Goal: Task Accomplishment & Management: Use online tool/utility

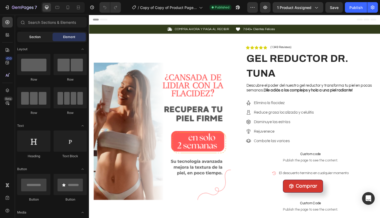
click at [35, 37] on span "Section" at bounding box center [34, 37] width 11 height 5
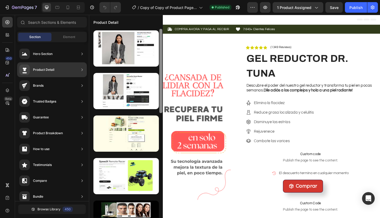
scroll to position [9, 0]
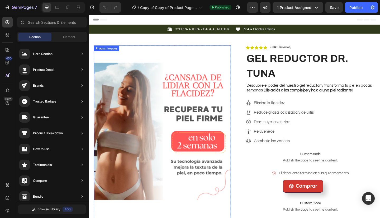
drag, startPoint x: 251, startPoint y: 126, endPoint x: 177, endPoint y: 151, distance: 78.6
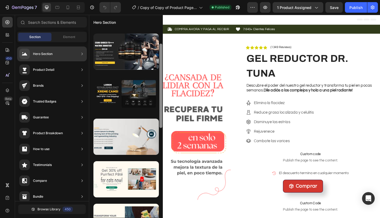
scroll to position [0, 0]
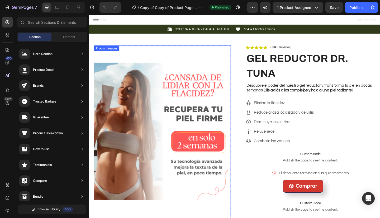
drag, startPoint x: 250, startPoint y: 67, endPoint x: 172, endPoint y: 96, distance: 83.0
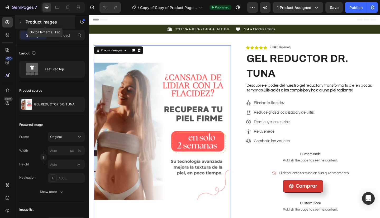
click at [20, 21] on icon "button" at bounding box center [20, 22] width 4 height 4
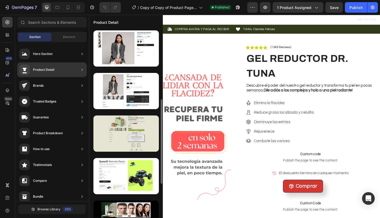
click at [136, 115] on div at bounding box center [125, 133] width 65 height 36
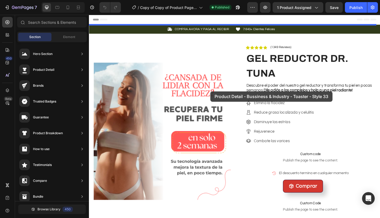
drag, startPoint x: 218, startPoint y: 104, endPoint x: 220, endPoint y: 98, distance: 6.1
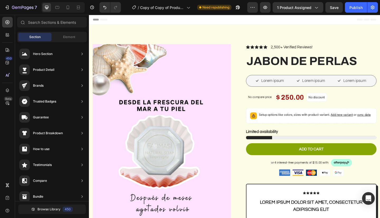
scroll to position [27, 0]
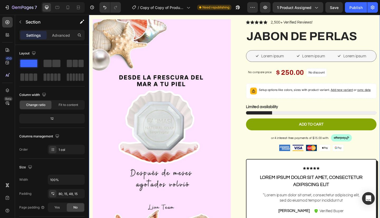
click at [102, 11] on button "Undo/Redo" at bounding box center [105, 7] width 11 height 11
click at [105, 10] on button "Undo/Redo" at bounding box center [105, 7] width 11 height 11
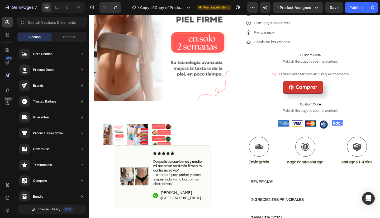
scroll to position [0, 0]
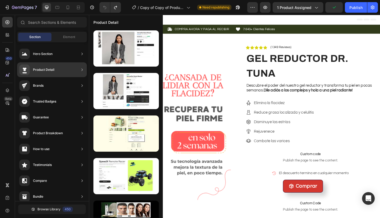
click at [78, 69] on div "Product Detail" at bounding box center [52, 69] width 70 height 15
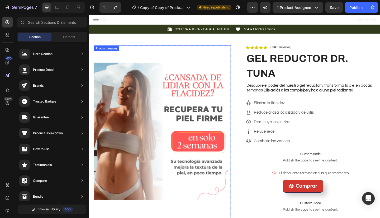
drag, startPoint x: 251, startPoint y: 81, endPoint x: 174, endPoint y: 114, distance: 83.8
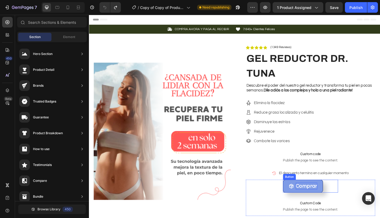
click at [317, 202] on p "Comprar" at bounding box center [325, 201] width 23 height 8
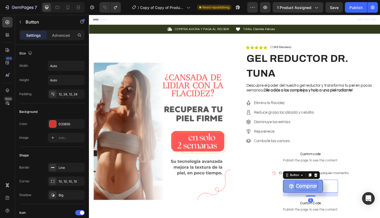
click at [317, 202] on p "Comprar" at bounding box center [325, 201] width 23 height 8
click at [307, 200] on icon "<p>Comprar</p>" at bounding box center [310, 201] width 6 height 6
click at [69, 5] on icon at bounding box center [67, 7] width 5 height 5
type input "40"
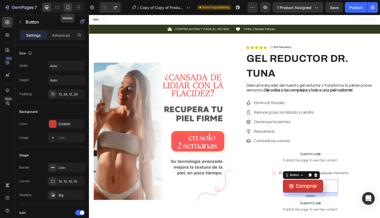
type input "20"
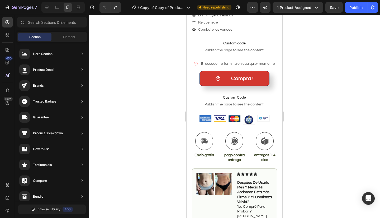
scroll to position [234, 0]
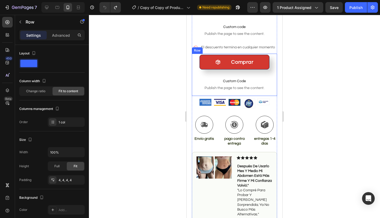
click at [195, 56] on div "Comprar Button Custom Code Publish the page to see the content. Custom Code Row" at bounding box center [234, 75] width 85 height 42
click at [67, 35] on p "Advanced" at bounding box center [61, 35] width 18 height 6
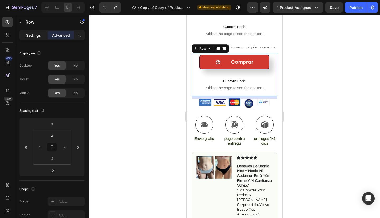
click at [36, 33] on p "Settings" at bounding box center [33, 35] width 15 height 6
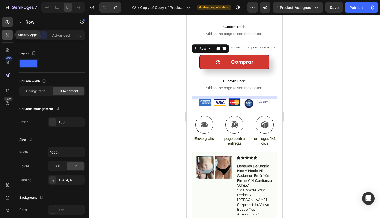
click at [8, 36] on icon at bounding box center [9, 36] width 2 height 2
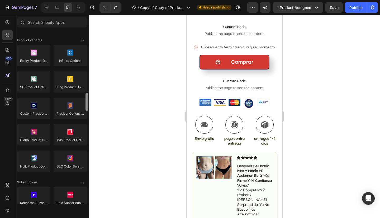
scroll to position [583, 0]
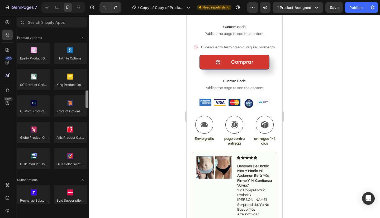
drag, startPoint x: 88, startPoint y: 40, endPoint x: 99, endPoint y: 101, distance: 62.0
click at [99, 0] on div "7 Version history / Copy of Copy of Product Page - Apr 15, 12:53:58 Need republ…" at bounding box center [190, 0] width 380 height 0
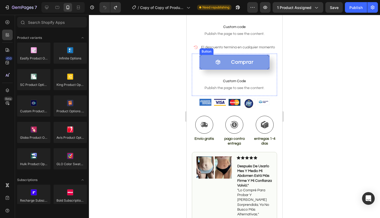
click at [218, 60] on icon "<p>Comprar</p>" at bounding box center [218, 62] width 4 height 5
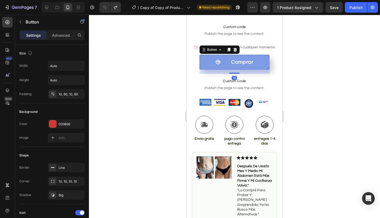
click at [218, 60] on icon "<p>Comprar</p>" at bounding box center [218, 62] width 4 height 5
click at [252, 58] on button "Comprar" at bounding box center [235, 62] width 70 height 15
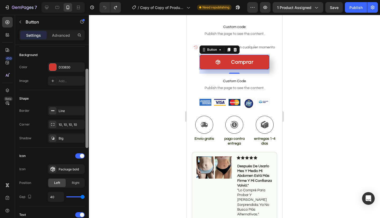
scroll to position [0, 0]
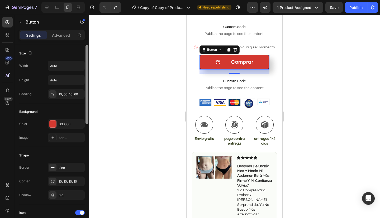
drag, startPoint x: 87, startPoint y: 54, endPoint x: 98, endPoint y: 23, distance: 32.3
click at [98, 0] on div "7 Version history / Copy of Copy of Product Page - Apr 15, 12:53:58 Need republ…" at bounding box center [190, 0] width 380 height 0
click at [7, 36] on icon at bounding box center [7, 36] width 2 height 2
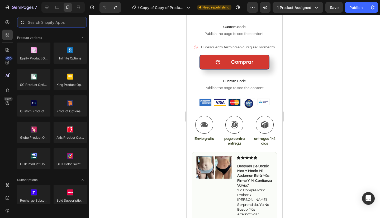
click at [61, 21] on input "text" at bounding box center [52, 22] width 70 height 11
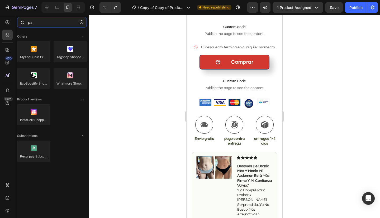
type input "p"
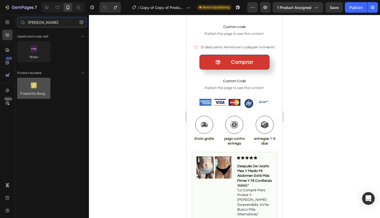
type input "mercado"
click at [35, 91] on div at bounding box center [33, 88] width 33 height 21
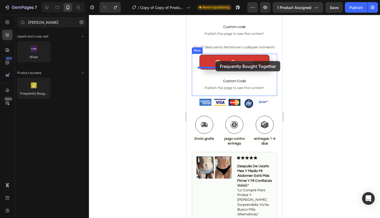
drag, startPoint x: 221, startPoint y: 106, endPoint x: 216, endPoint y: 61, distance: 45.2
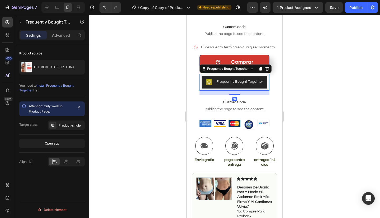
click at [233, 79] on div "Frequently Bought Together" at bounding box center [240, 82] width 47 height 6
click at [352, 7] on div "Publish" at bounding box center [356, 8] width 13 height 6
click at [358, 8] on div "Publish" at bounding box center [356, 8] width 13 height 6
click at [237, 79] on div "Frequently Bought Together" at bounding box center [240, 82] width 47 height 6
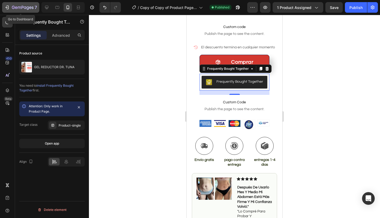
click at [9, 7] on icon "button" at bounding box center [6, 7] width 5 height 5
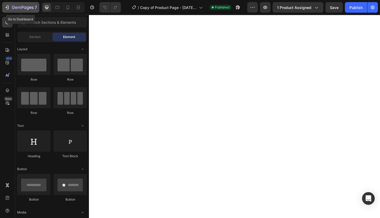
click at [11, 10] on div "7" at bounding box center [20, 7] width 32 height 6
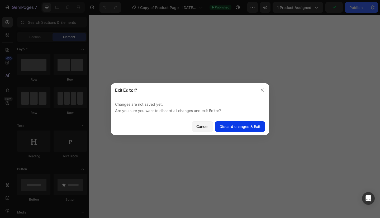
click at [236, 126] on div "Discard changes & Exit" at bounding box center [240, 127] width 41 height 6
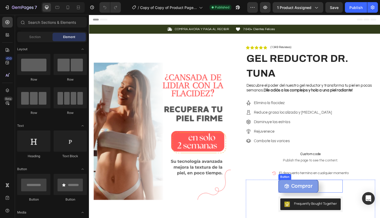
click at [330, 198] on button "Comprar" at bounding box center [317, 201] width 44 height 14
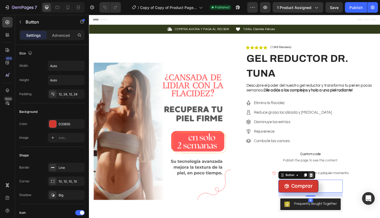
click at [330, 187] on icon at bounding box center [330, 189] width 3 height 4
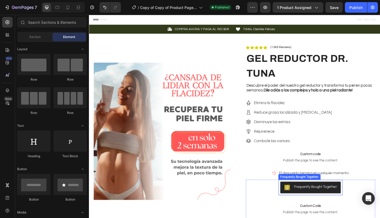
click at [330, 200] on div "Frequently Bought Together" at bounding box center [335, 202] width 47 height 6
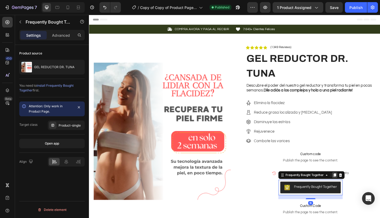
click at [355, 186] on div at bounding box center [356, 189] width 6 height 6
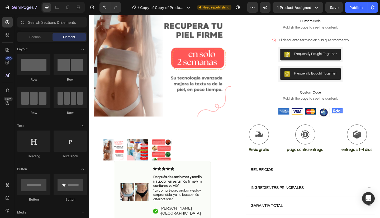
scroll to position [143, 0]
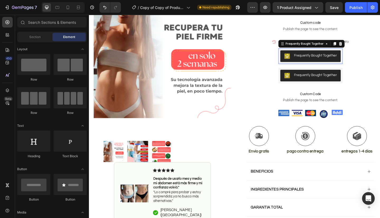
click at [346, 62] on button "Frequently Bought Together" at bounding box center [330, 60] width 66 height 13
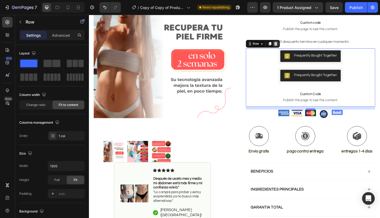
click at [291, 45] on icon at bounding box center [292, 46] width 4 height 4
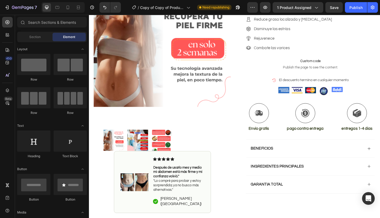
scroll to position [89, 0]
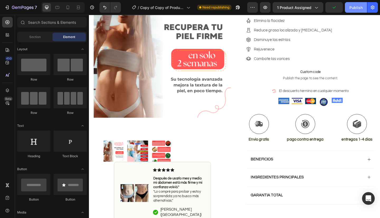
click at [354, 8] on div "Publish" at bounding box center [356, 8] width 13 height 6
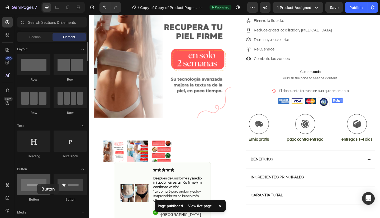
click at [37, 184] on div at bounding box center [33, 184] width 33 height 21
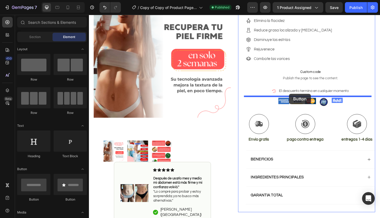
drag, startPoint x: 167, startPoint y: 204, endPoint x: 307, endPoint y: 101, distance: 173.5
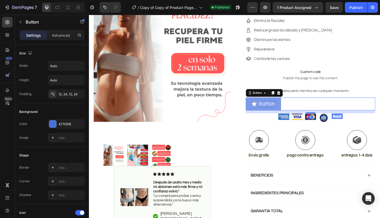
click at [276, 110] on p "Button" at bounding box center [283, 112] width 18 height 8
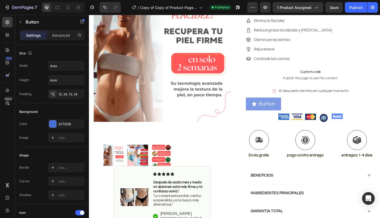
click at [262, 111] on button "Button" at bounding box center [279, 112] width 38 height 14
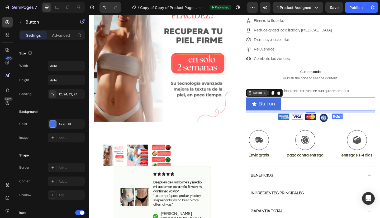
click at [262, 99] on icon at bounding box center [264, 100] width 4 height 4
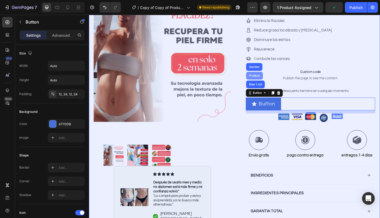
click at [267, 79] on div "Product" at bounding box center [269, 80] width 14 height 3
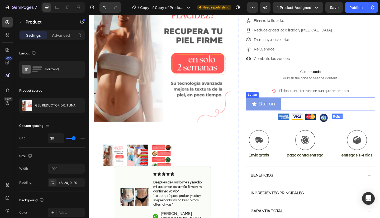
click at [268, 108] on span "<p>Button</p>" at bounding box center [269, 112] width 6 height 8
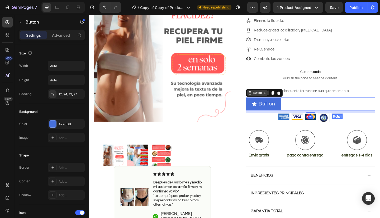
click at [275, 99] on div "Button" at bounding box center [272, 99] width 12 height 5
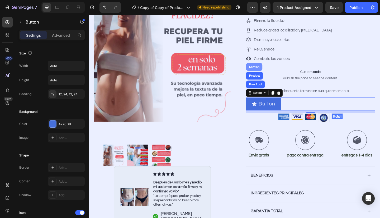
click at [268, 71] on div "Section" at bounding box center [268, 71] width 13 height 3
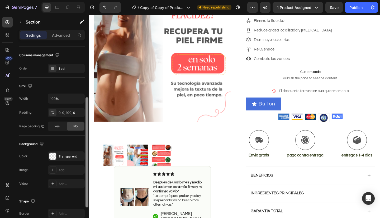
scroll to position [84, 0]
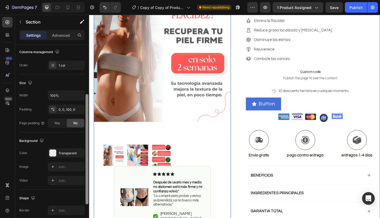
drag, startPoint x: 176, startPoint y: 84, endPoint x: 96, endPoint y: 162, distance: 112.2
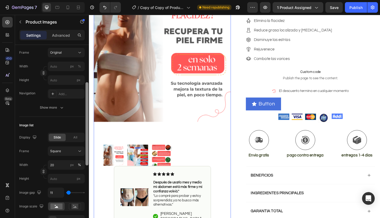
scroll to position [0, 0]
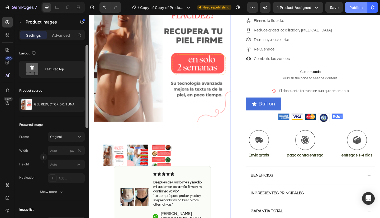
click at [359, 10] on div "Publish" at bounding box center [356, 8] width 13 height 6
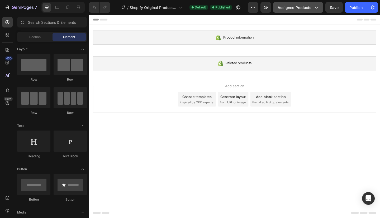
click at [306, 8] on span "Assigned Products" at bounding box center [295, 8] width 34 height 6
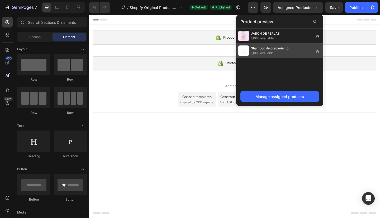
click at [285, 51] on span "1,000 available" at bounding box center [269, 53] width 37 height 5
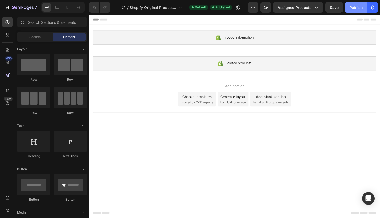
click at [356, 8] on div "Publish" at bounding box center [356, 8] width 13 height 6
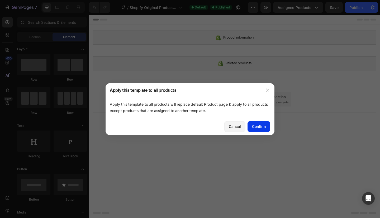
click at [260, 125] on div "Confirm" at bounding box center [259, 127] width 14 height 6
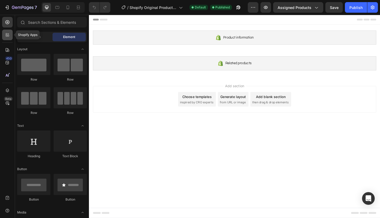
click at [7, 35] on icon at bounding box center [7, 34] width 5 height 5
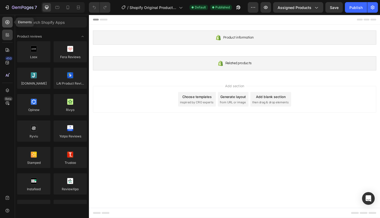
click at [6, 20] on icon at bounding box center [7, 22] width 5 height 5
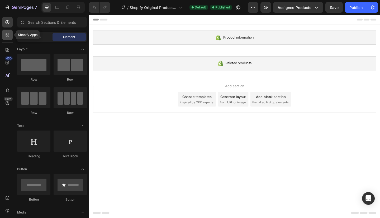
click at [7, 36] on icon at bounding box center [7, 34] width 5 height 5
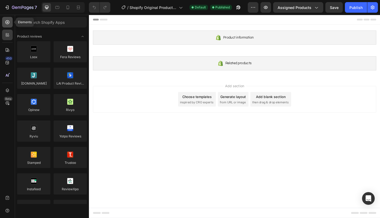
click at [8, 21] on icon at bounding box center [7, 22] width 5 height 5
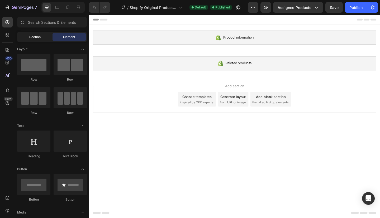
click at [30, 38] on span "Section" at bounding box center [34, 37] width 11 height 5
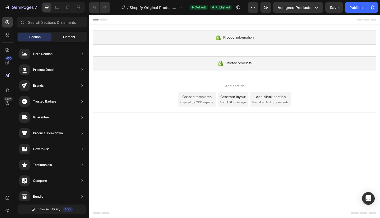
click at [69, 34] on div "Element" at bounding box center [69, 37] width 33 height 8
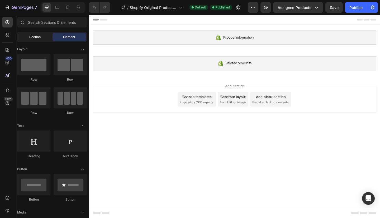
click at [30, 36] on span "Section" at bounding box center [34, 37] width 11 height 5
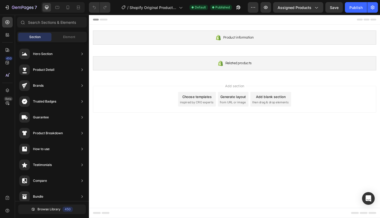
drag, startPoint x: 250, startPoint y: 90, endPoint x: 171, endPoint y: 134, distance: 90.3
click at [69, 8] on icon at bounding box center [67, 7] width 5 height 5
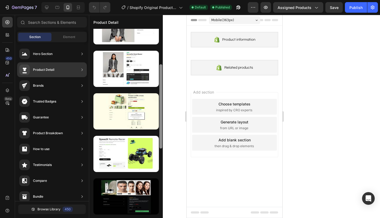
scroll to position [44, 0]
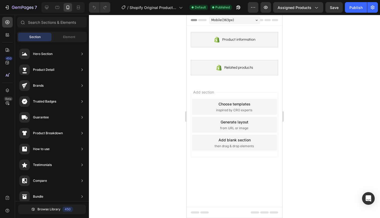
drag, startPoint x: 162, startPoint y: 75, endPoint x: 166, endPoint y: 113, distance: 37.7
click at [166, 0] on div "7 / Shopify Original Product Template Default Published Preview Assigned Produc…" at bounding box center [190, 0] width 380 height 0
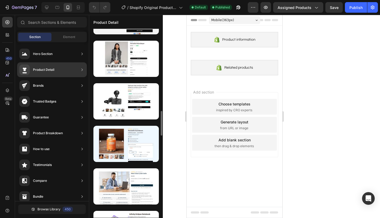
scroll to position [619, 0]
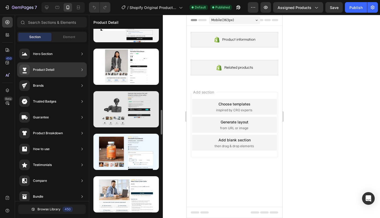
click at [121, 100] on div at bounding box center [125, 109] width 65 height 36
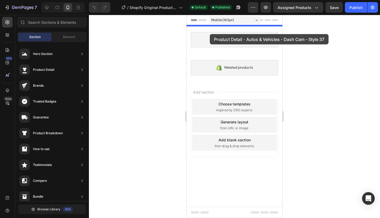
drag, startPoint x: 308, startPoint y: 115, endPoint x: 210, endPoint y: 34, distance: 127.2
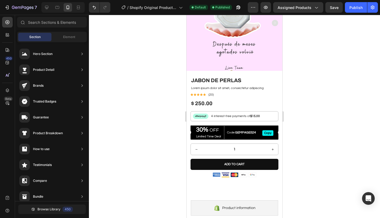
scroll to position [0, 0]
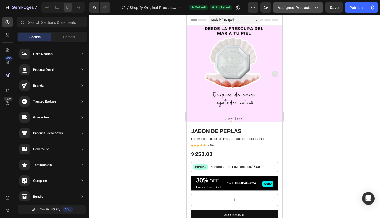
click at [298, 9] on span "Assigned Products" at bounding box center [295, 8] width 34 height 6
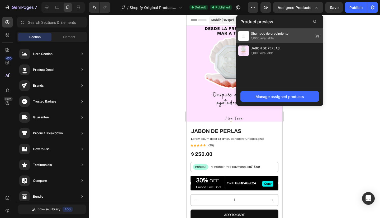
click at [265, 39] on span "1,000 available" at bounding box center [269, 38] width 37 height 5
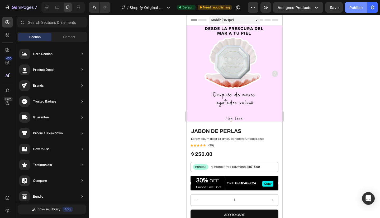
click at [355, 9] on div "Publish" at bounding box center [356, 8] width 13 height 6
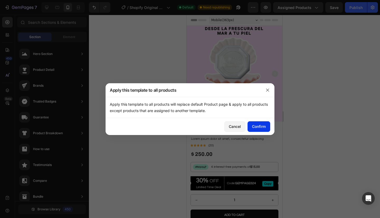
click at [252, 131] on button "Confirm" at bounding box center [259, 126] width 23 height 11
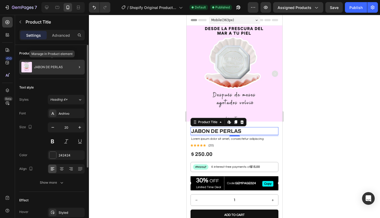
click at [60, 65] on p "JABON DE PERLAS" at bounding box center [48, 67] width 29 height 4
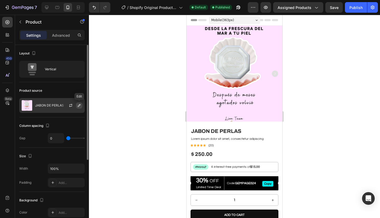
click at [78, 104] on icon "button" at bounding box center [79, 105] width 4 height 4
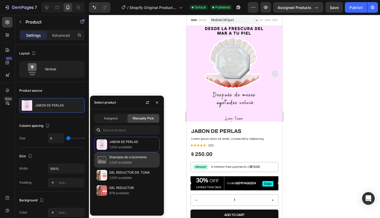
click at [112, 158] on p "Shampoo de crecimiento" at bounding box center [133, 156] width 48 height 5
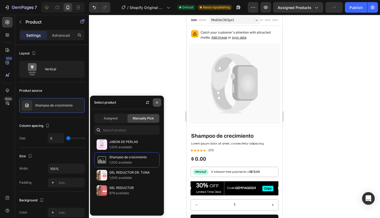
click at [157, 100] on icon "button" at bounding box center [157, 102] width 4 height 4
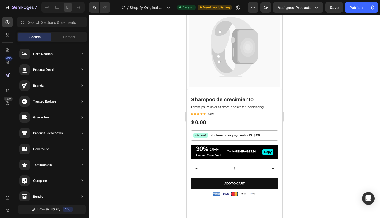
scroll to position [36, 0]
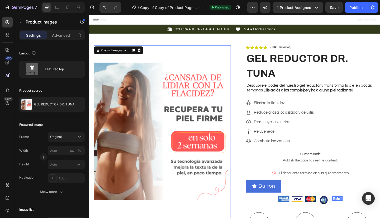
scroll to position [89, 0]
